Goal: Task Accomplishment & Management: Manage account settings

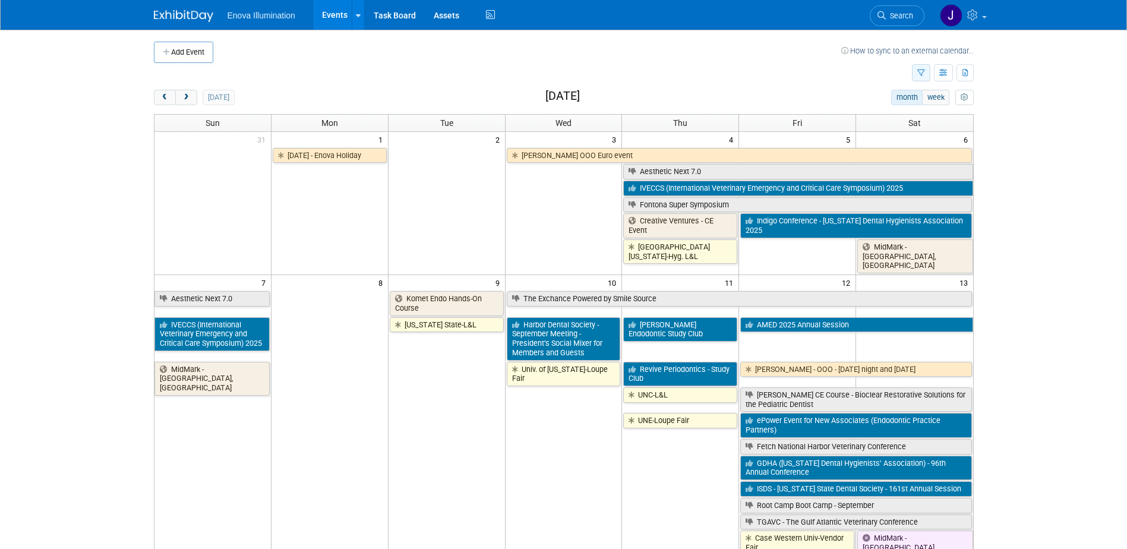
click at [923, 75] on icon "button" at bounding box center [922, 74] width 8 height 8
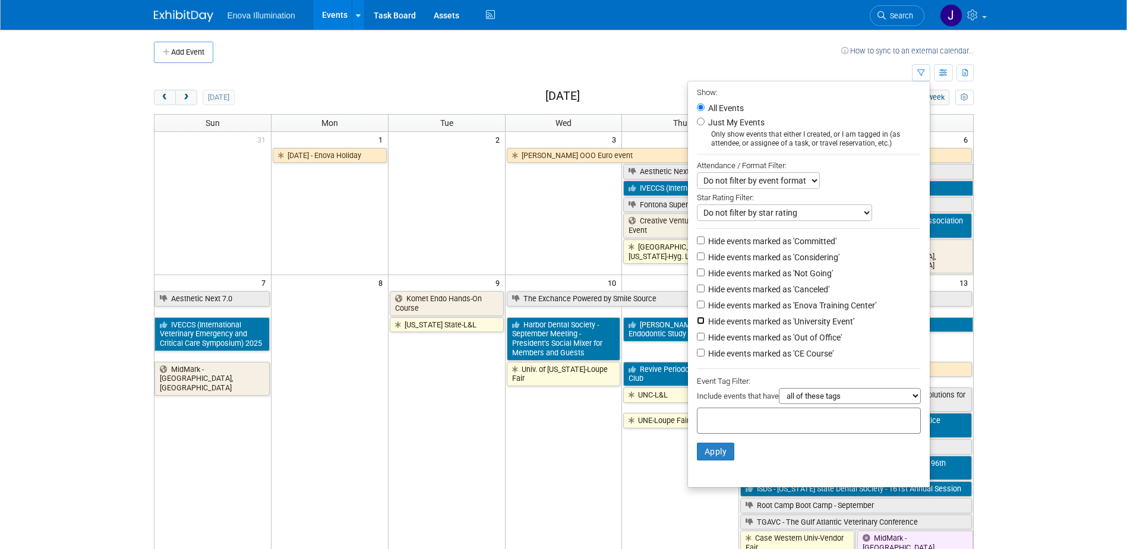
click at [697, 324] on input "Hide events marked as 'University Event'" at bounding box center [701, 321] width 8 height 8
checkbox input "true"
click at [697, 341] on input "Hide events marked as 'Out of Office'" at bounding box center [701, 337] width 8 height 8
checkbox input "true"
click at [697, 292] on input "Hide events marked as 'Canceled'" at bounding box center [701, 289] width 8 height 8
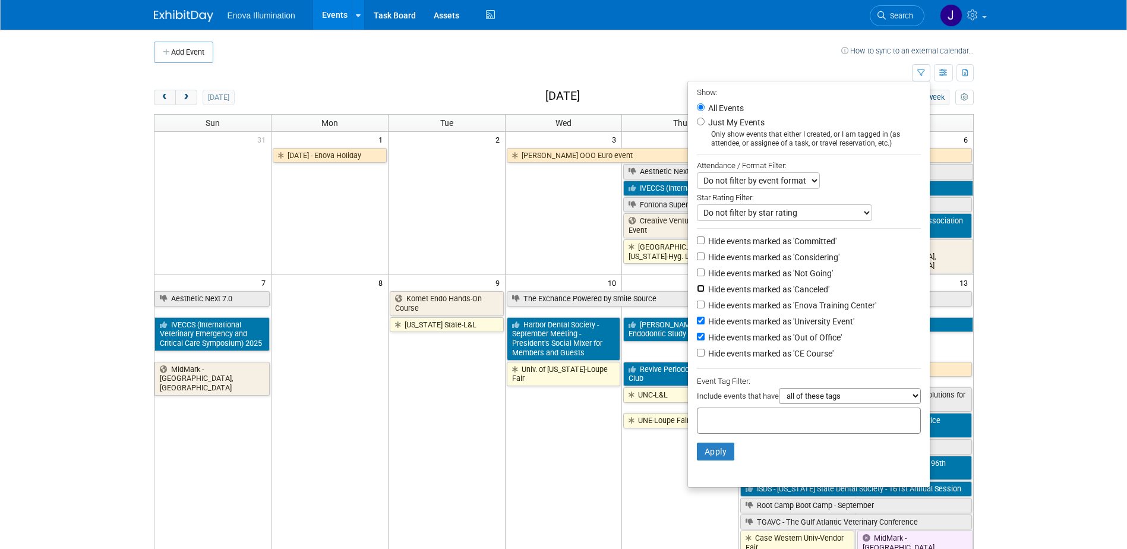
checkbox input "true"
click at [697, 275] on input "Hide events marked as 'Not Going'" at bounding box center [701, 273] width 8 height 8
checkbox input "true"
click at [697, 260] on input "Hide events marked as 'Considering'" at bounding box center [701, 257] width 8 height 8
checkbox input "true"
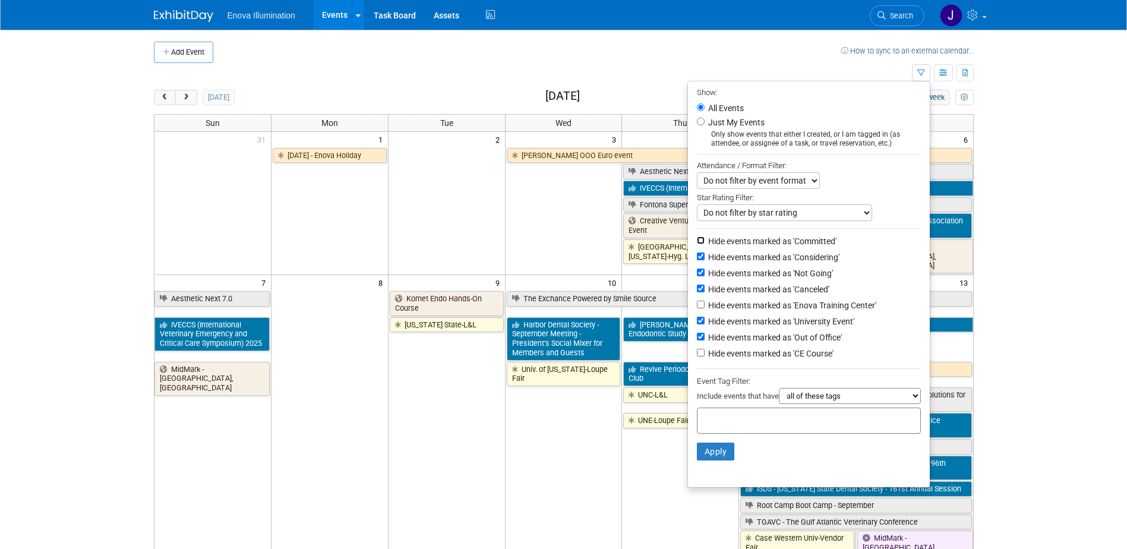
click at [697, 244] on input "Hide events marked as 'Committed'" at bounding box center [701, 241] width 8 height 8
checkbox input "true"
click at [723, 457] on button "Apply" at bounding box center [716, 452] width 38 height 18
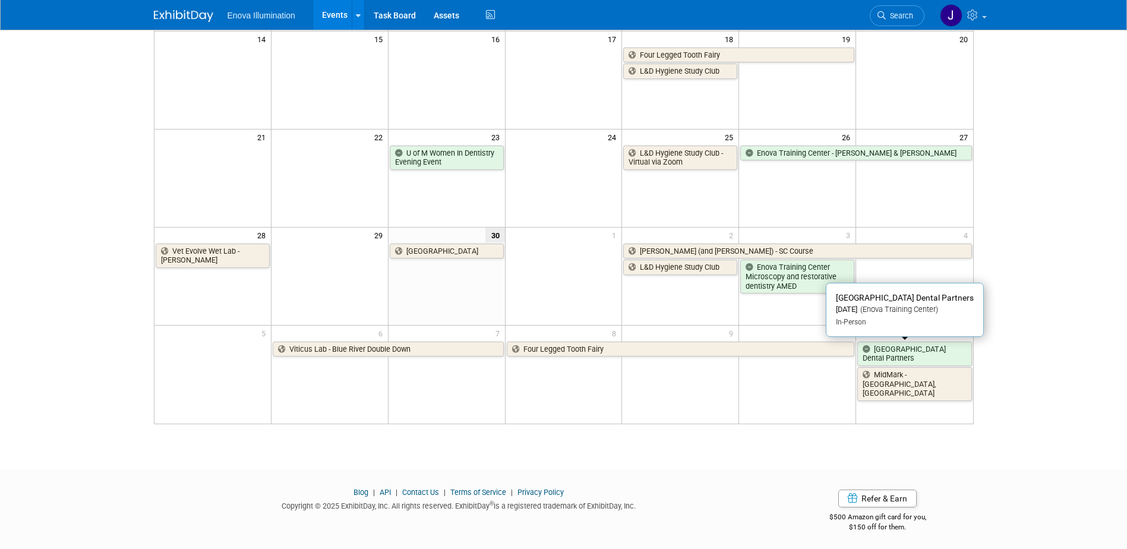
scroll to position [301, 0]
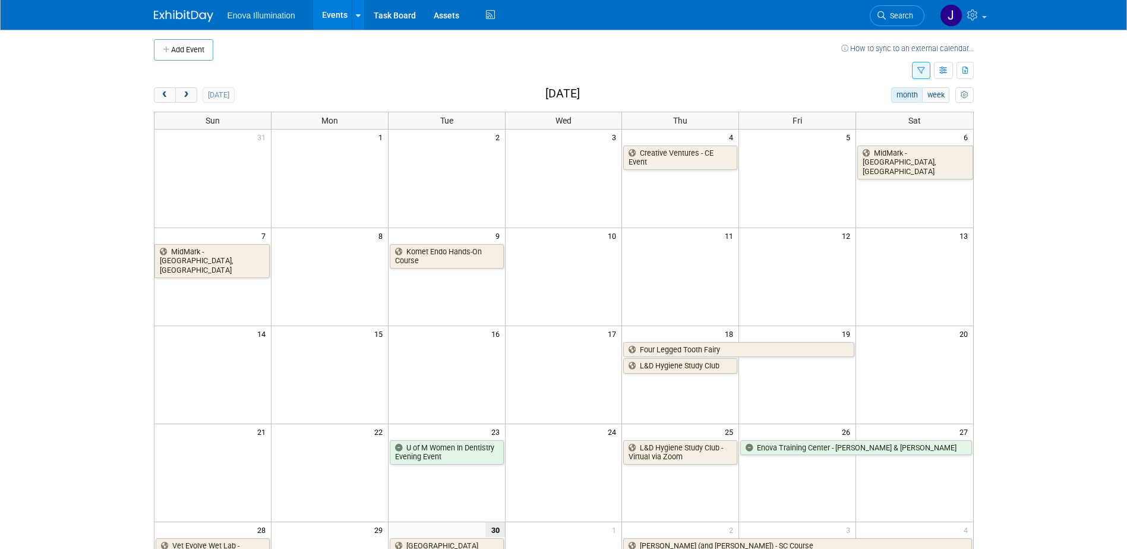
scroll to position [0, 0]
click at [194, 99] on button "next" at bounding box center [186, 97] width 22 height 15
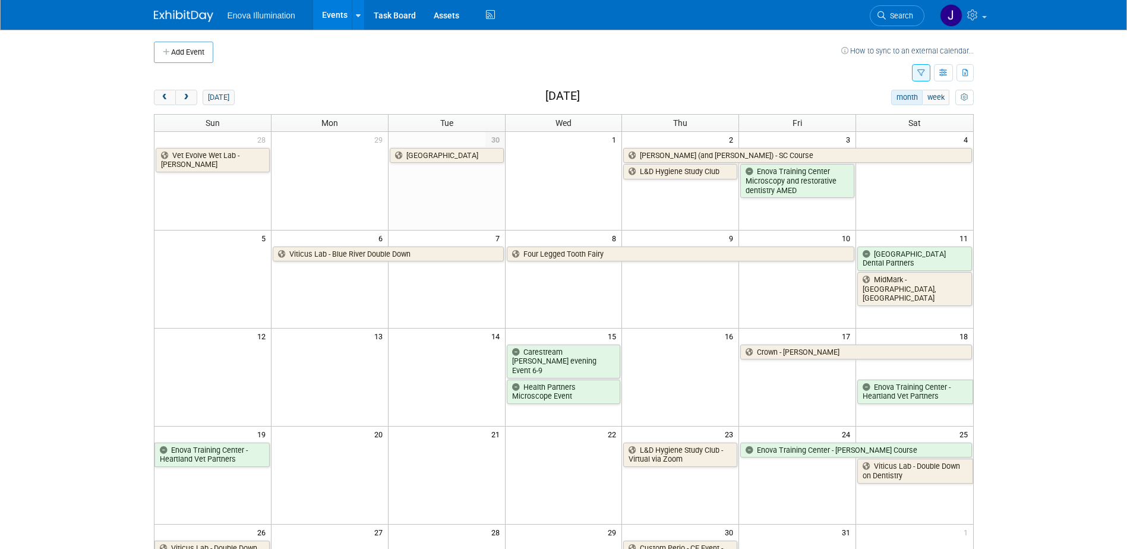
click at [919, 73] on icon "button" at bounding box center [922, 74] width 8 height 8
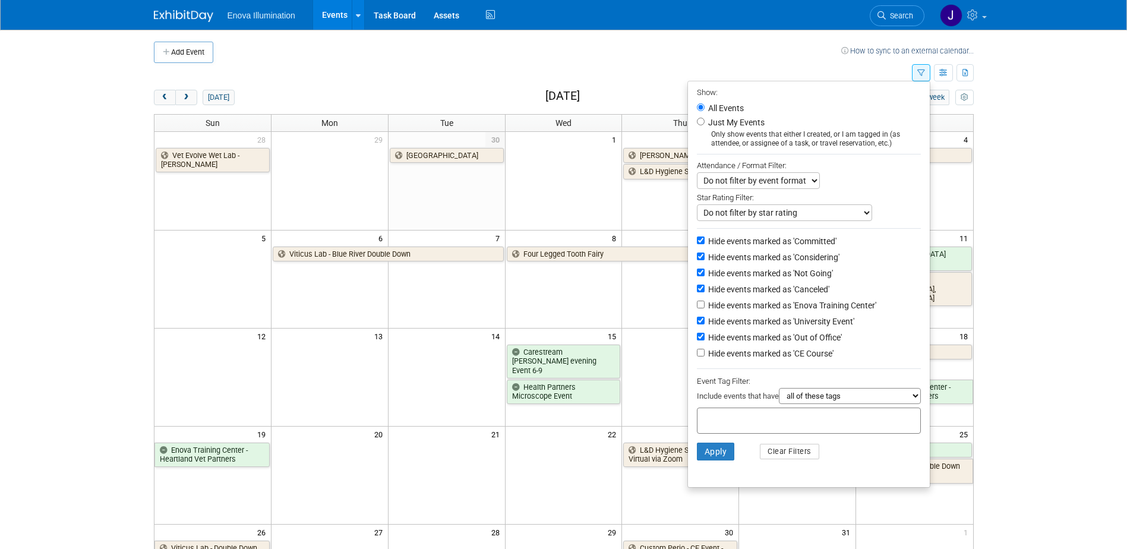
click at [746, 357] on label "Hide events marked as 'CE Course'" at bounding box center [770, 354] width 128 height 12
click at [705, 357] on input "Hide events marked as 'CE Course'" at bounding box center [701, 353] width 8 height 8
checkbox input "true"
click at [717, 461] on button "Apply" at bounding box center [716, 452] width 38 height 18
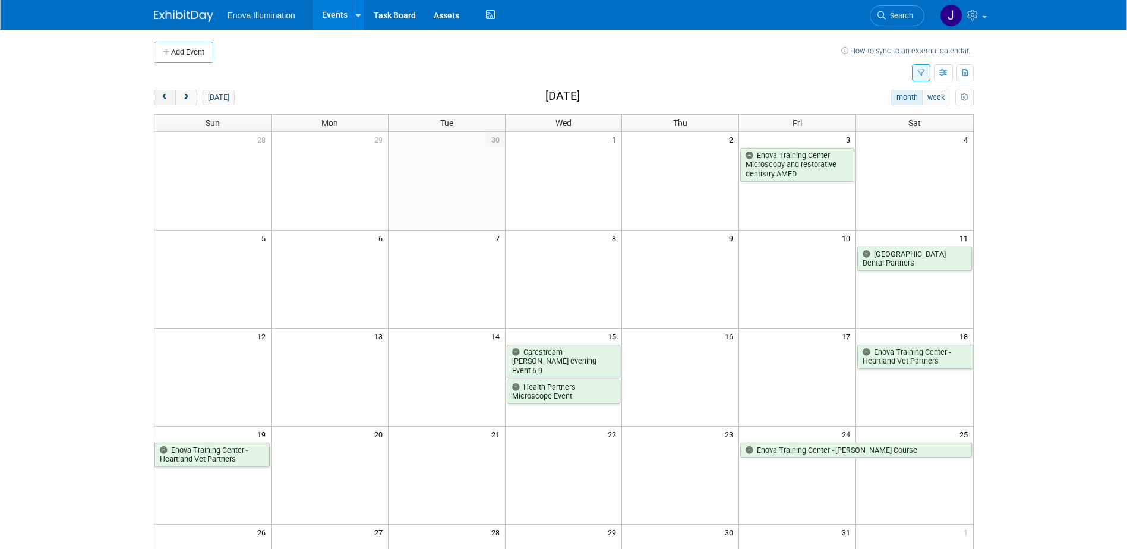
click at [168, 97] on span "prev" at bounding box center [164, 98] width 9 height 8
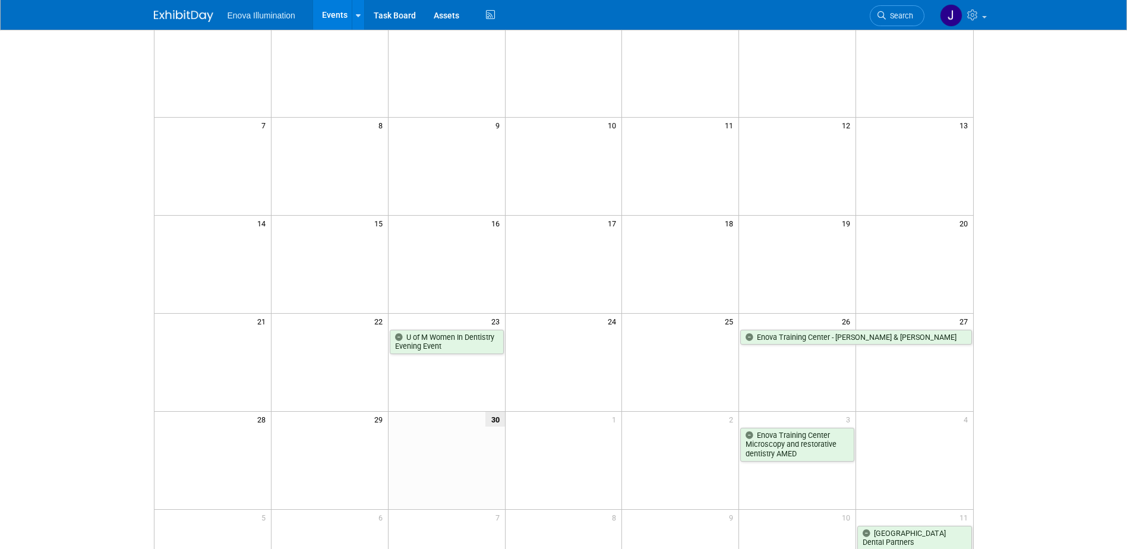
scroll to position [59, 0]
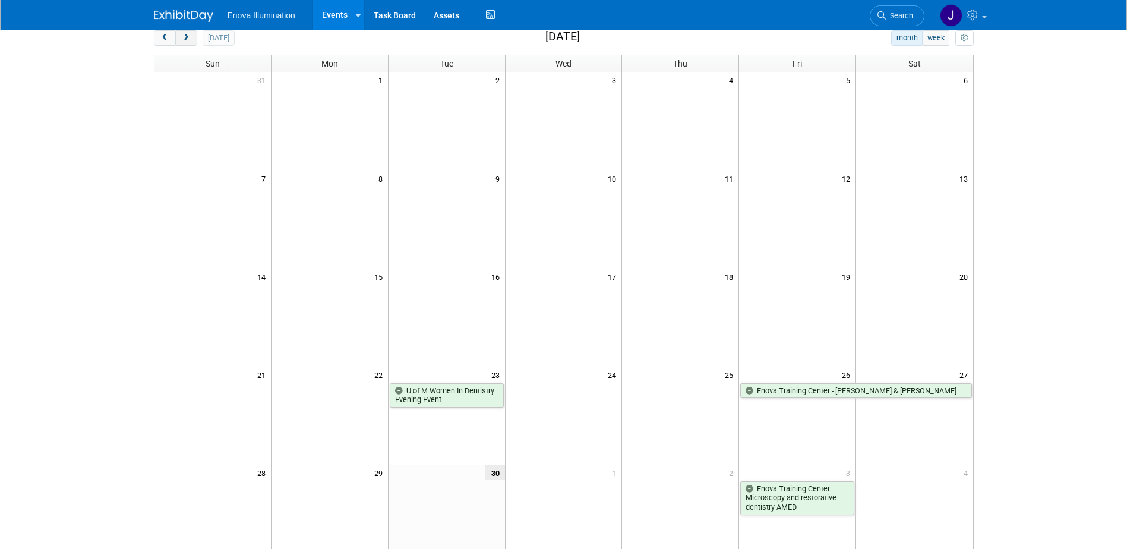
click at [194, 42] on button "next" at bounding box center [186, 37] width 22 height 15
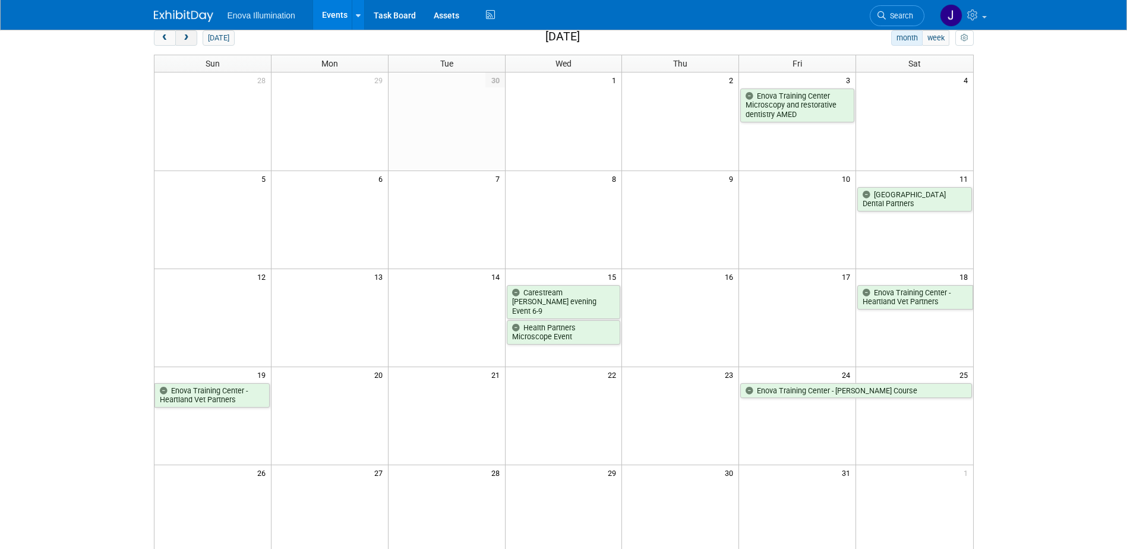
click at [184, 40] on span "next" at bounding box center [186, 38] width 9 height 8
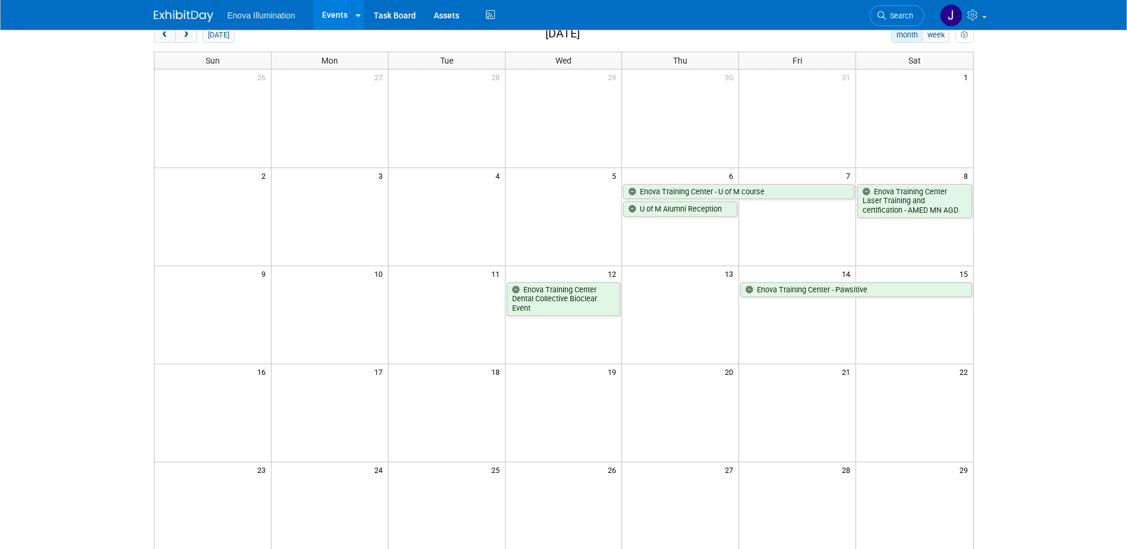
scroll to position [0, 0]
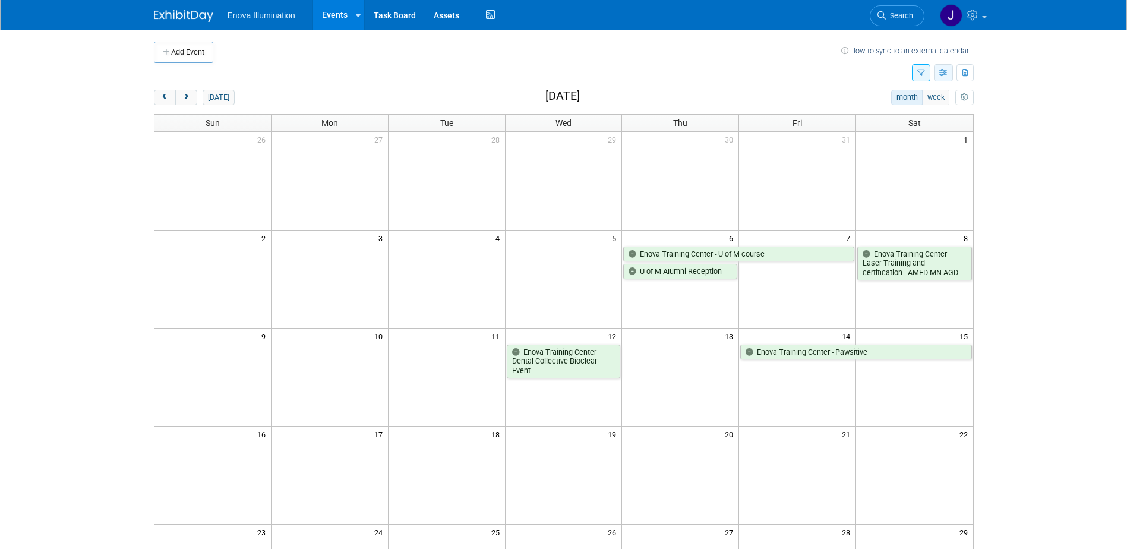
click at [946, 78] on button "button" at bounding box center [943, 72] width 19 height 17
click at [965, 74] on icon "button" at bounding box center [966, 74] width 7 height 8
click at [908, 115] on link "Export All (1458 Events)" at bounding box center [915, 110] width 100 height 17
click at [67, 218] on body "Enova Illumination Events Add Event Bulk Upload Events Shareable Event Boards R…" at bounding box center [563, 274] width 1127 height 549
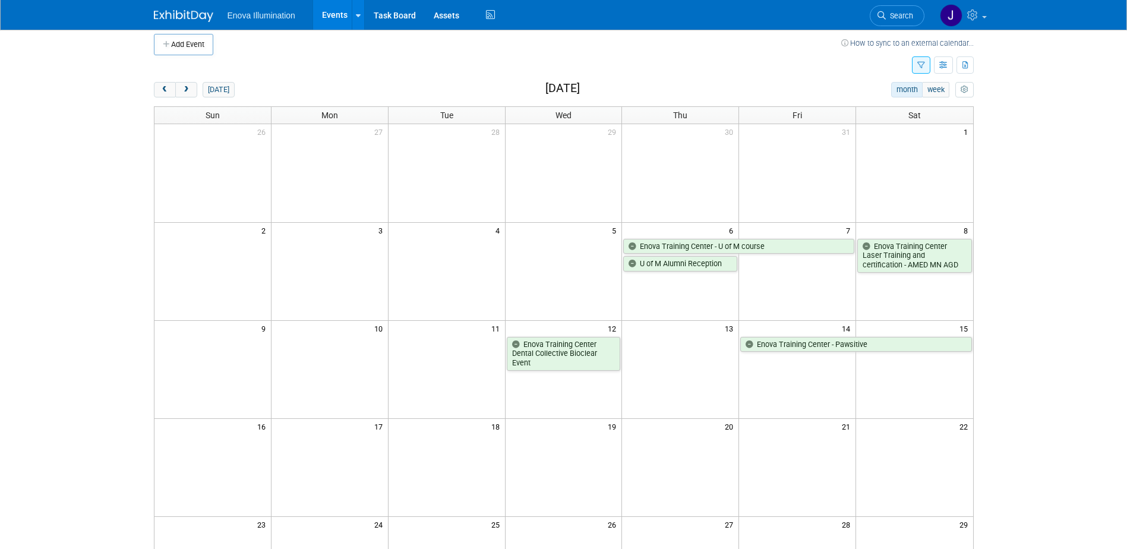
scroll to position [11, 0]
click at [947, 64] on icon "button" at bounding box center [944, 63] width 9 height 8
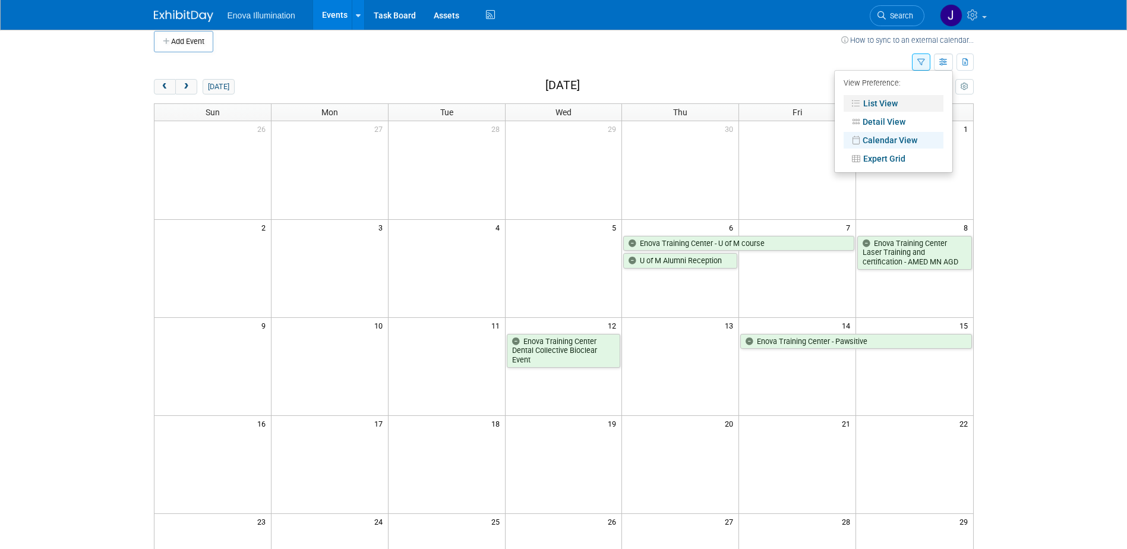
click at [894, 99] on link "List View" at bounding box center [894, 103] width 100 height 17
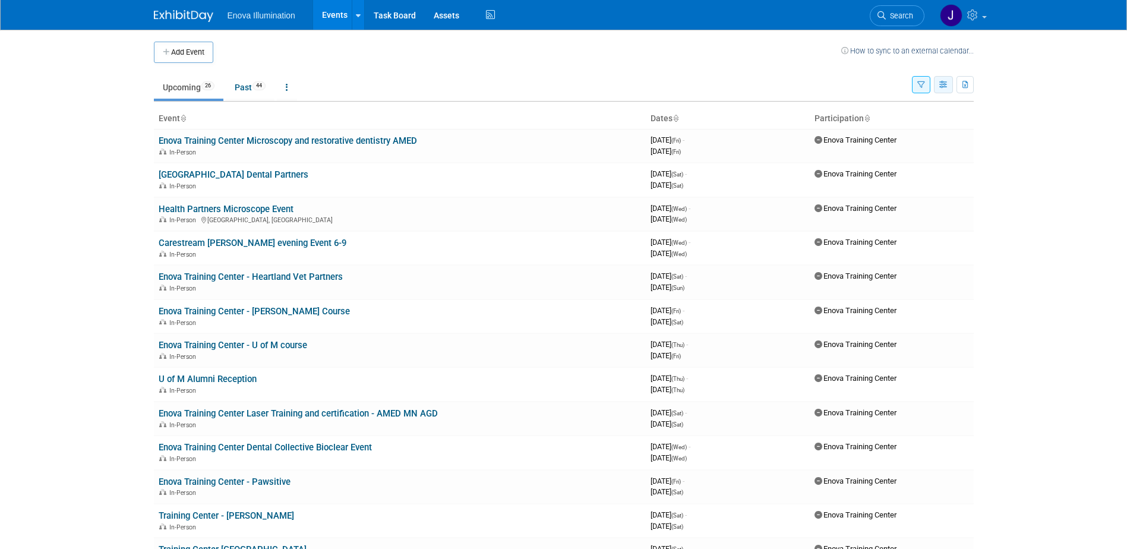
click at [945, 78] on button "button" at bounding box center [943, 84] width 19 height 17
click at [902, 156] on link "Calendar View" at bounding box center [894, 163] width 100 height 17
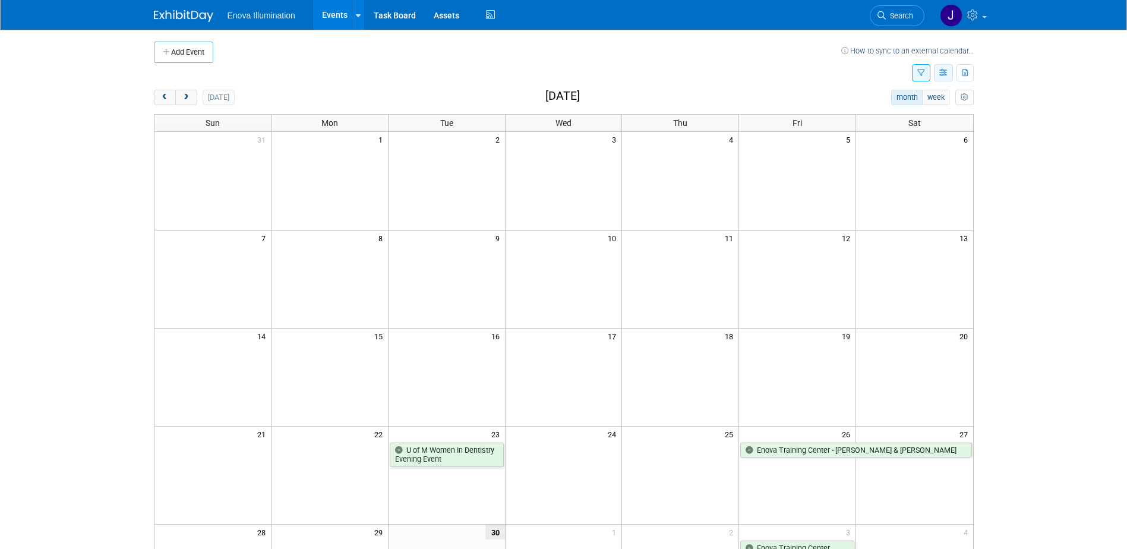
click at [946, 73] on icon "button" at bounding box center [944, 74] width 9 height 8
click at [895, 131] on link "Detail View" at bounding box center [894, 132] width 100 height 17
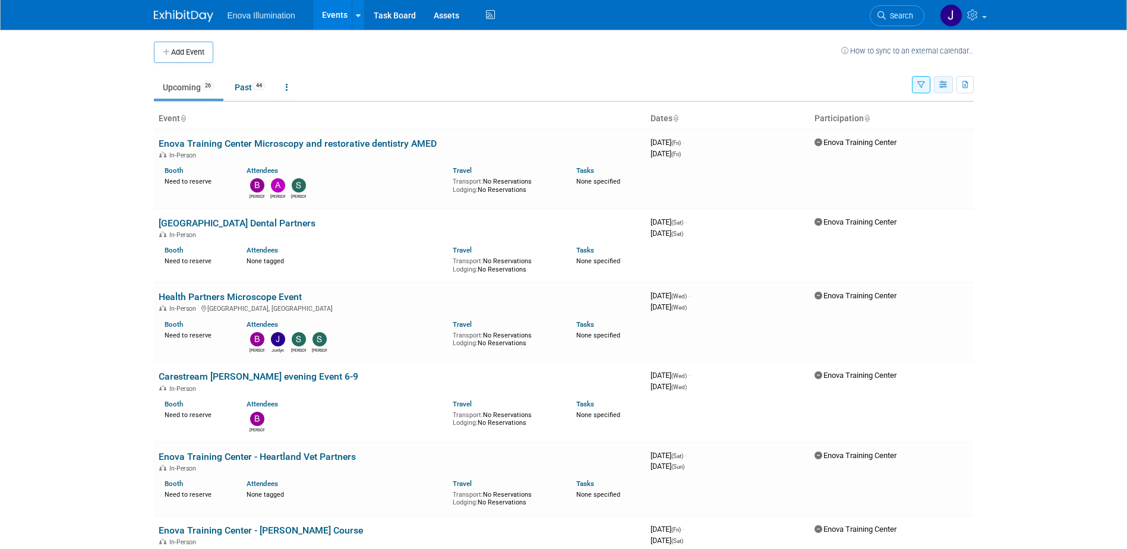
click at [943, 83] on icon "button" at bounding box center [944, 85] width 9 height 8
click at [901, 181] on link "Expert Grid" at bounding box center [894, 181] width 100 height 17
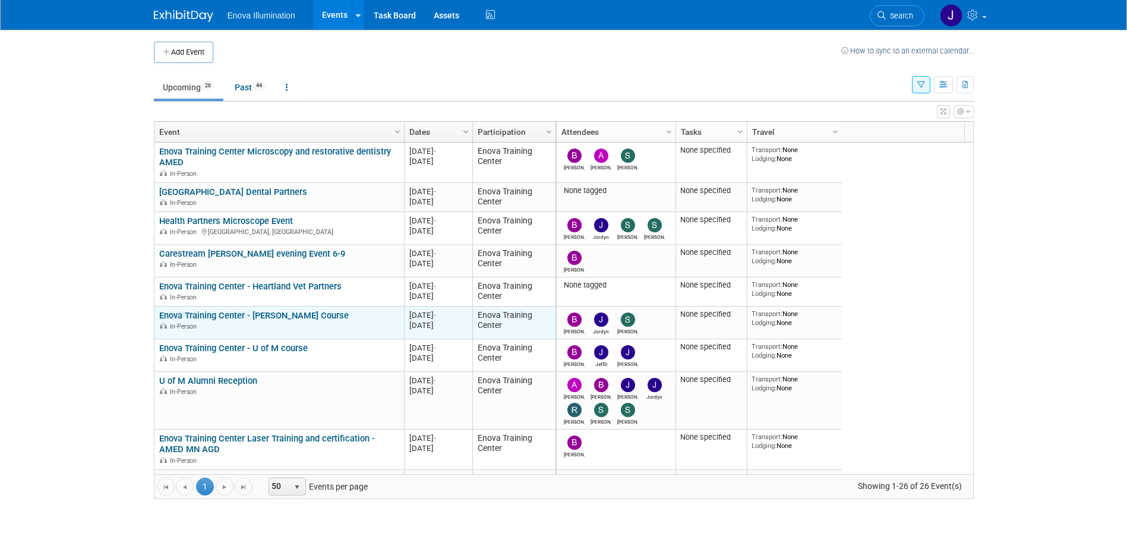
scroll to position [71, 0]
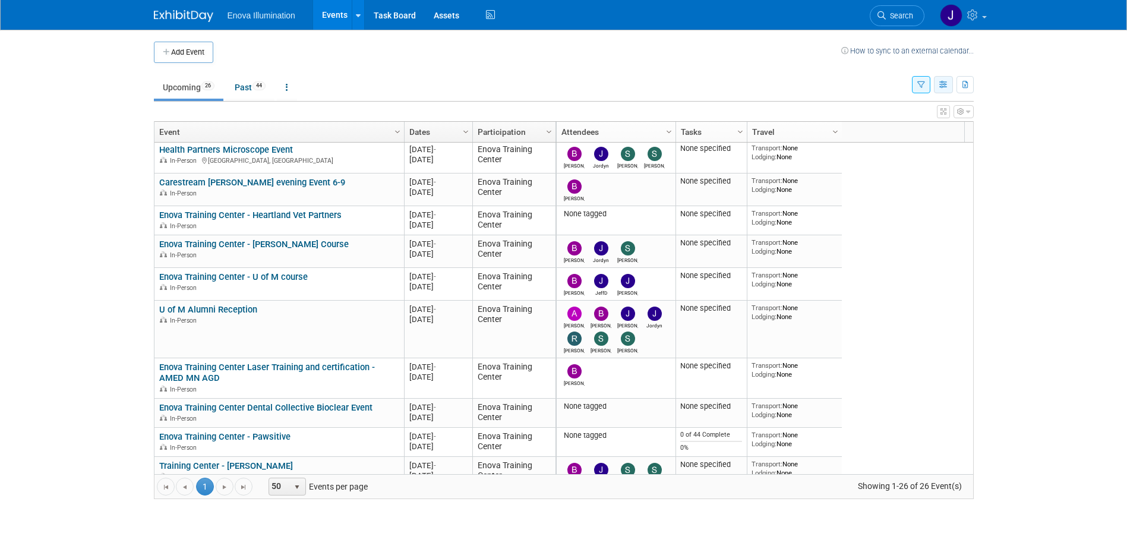
click at [942, 86] on icon "button" at bounding box center [944, 85] width 9 height 8
click at [883, 122] on link "List View" at bounding box center [894, 126] width 100 height 17
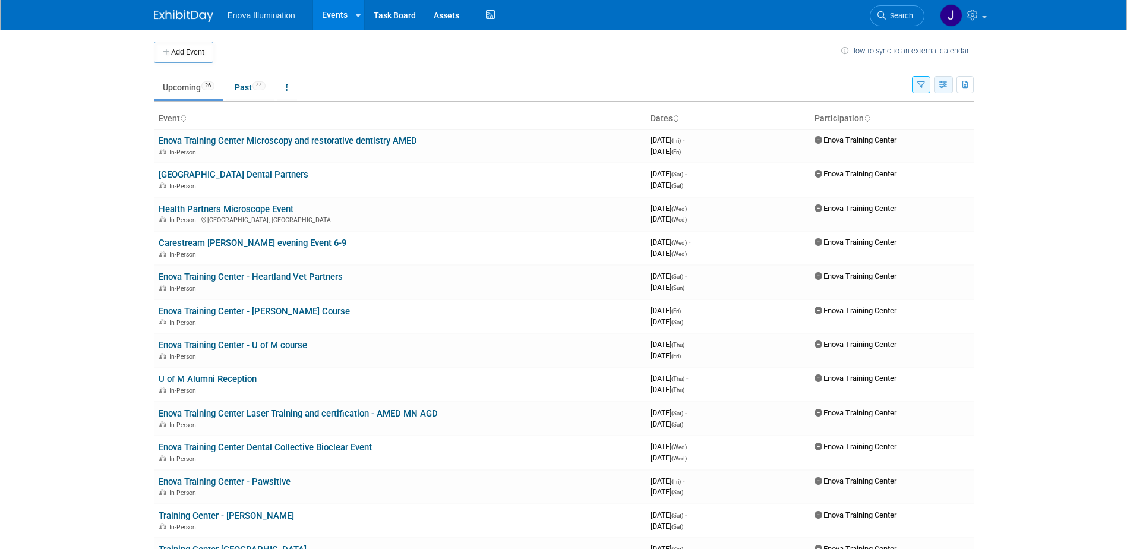
click at [947, 83] on icon "button" at bounding box center [944, 85] width 9 height 8
click at [1021, 189] on body "Enova Illumination Events Add Event Bulk Upload Events Shareable Event Boards R…" at bounding box center [563, 274] width 1127 height 549
click at [288, 90] on link at bounding box center [287, 87] width 20 height 23
click at [315, 114] on link "All Events 70 Past and Upcoming" at bounding box center [324, 115] width 94 height 26
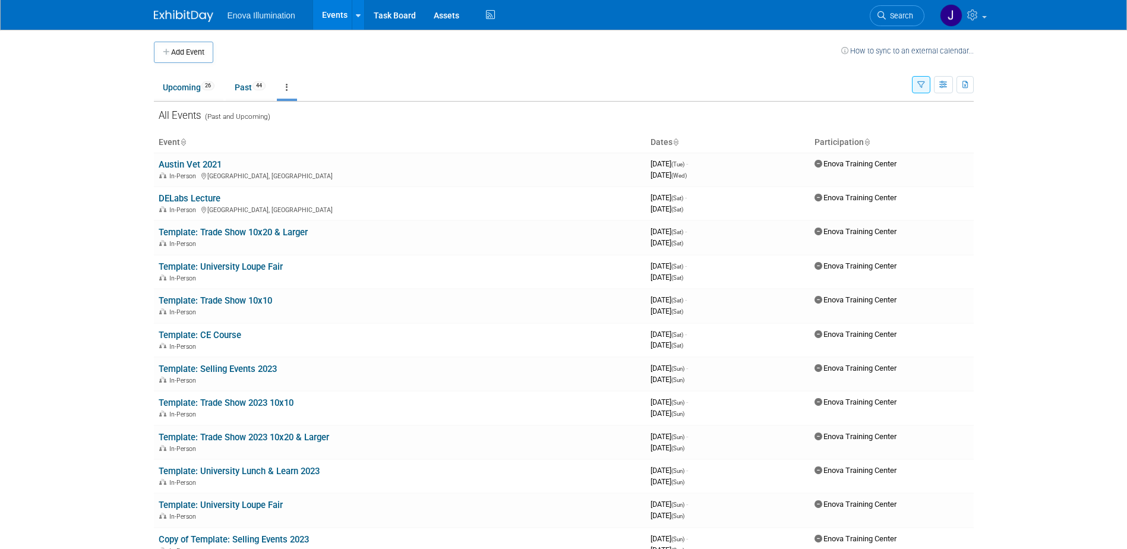
click at [288, 87] on icon at bounding box center [287, 87] width 2 height 8
click at [302, 108] on link "All Events 70 Past and Upcoming" at bounding box center [324, 115] width 94 height 26
click at [922, 89] on icon "button" at bounding box center [922, 85] width 8 height 8
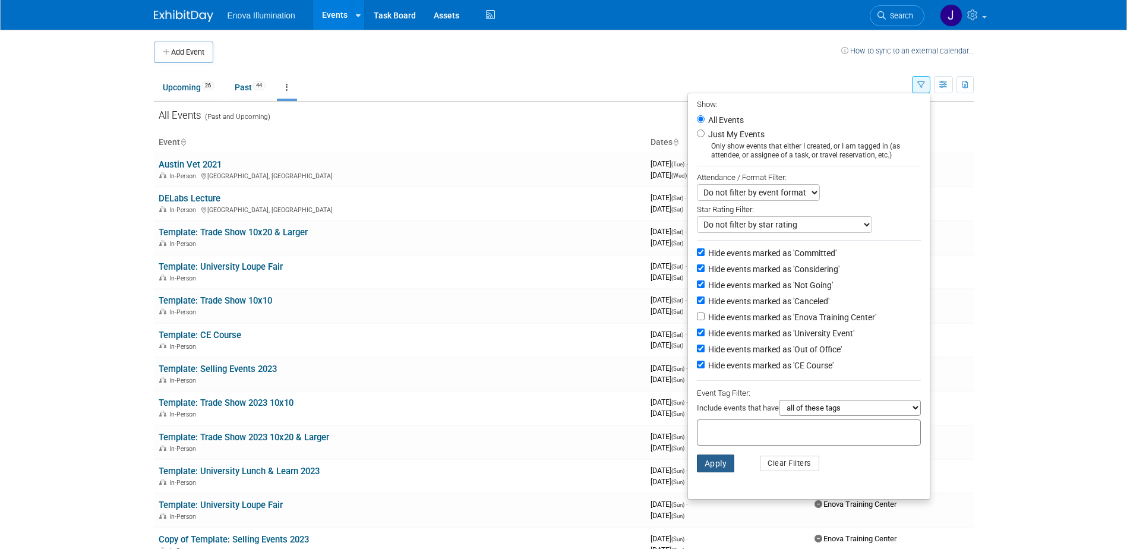
click at [723, 472] on button "Apply" at bounding box center [716, 464] width 38 height 18
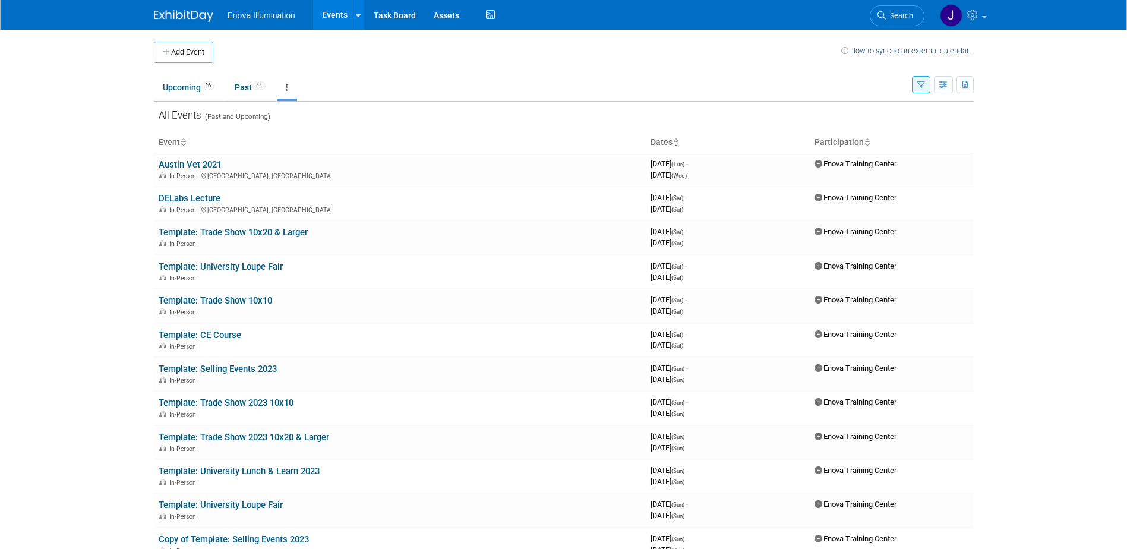
click at [294, 89] on link at bounding box center [287, 87] width 20 height 23
click at [188, 86] on link "Upcoming 26" at bounding box center [189, 87] width 70 height 23
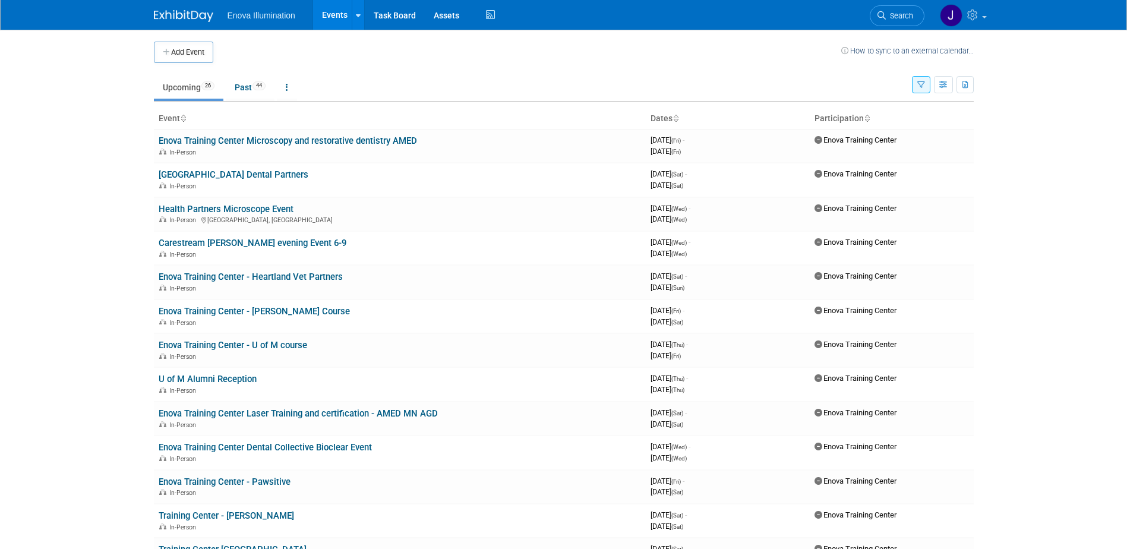
drag, startPoint x: 650, startPoint y: 118, endPoint x: 519, endPoint y: 125, distance: 130.3
click at [519, 125] on tr "Event Dates Participation" at bounding box center [564, 119] width 820 height 20
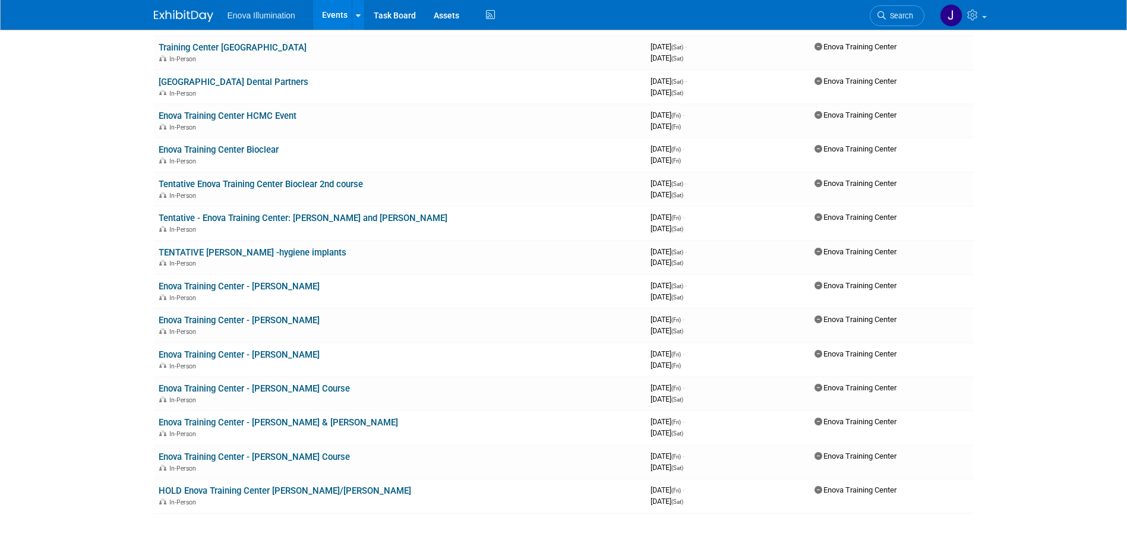
scroll to position [475, 0]
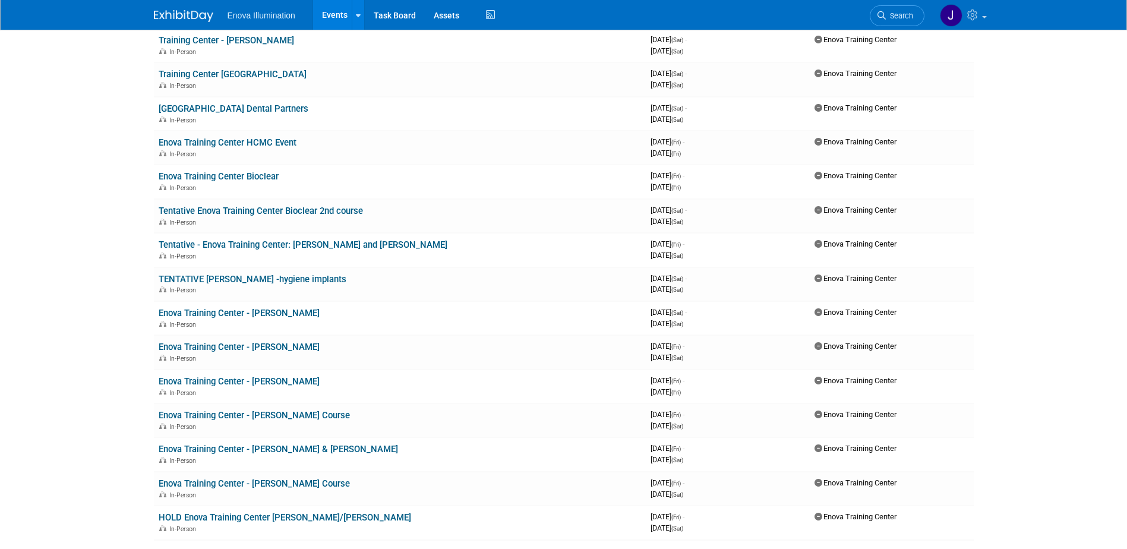
click at [153, 69] on div "Add Event How to sync to an external calendar... New Event Duplicate Event Warn…" at bounding box center [564, 65] width 838 height 1022
